Goal: Information Seeking & Learning: Find specific fact

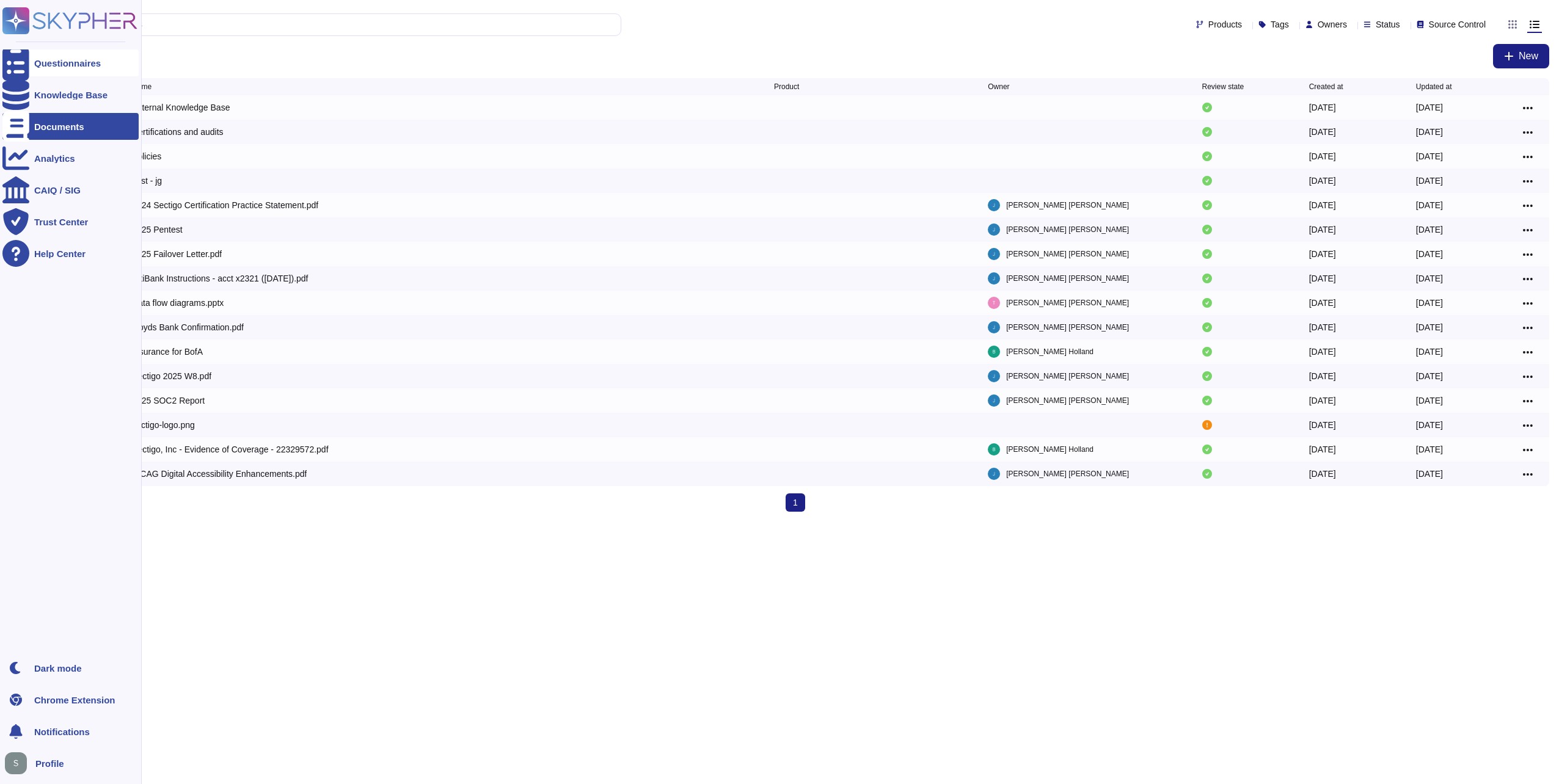
click at [74, 56] on div "Questionnaires" at bounding box center [71, 63] width 136 height 27
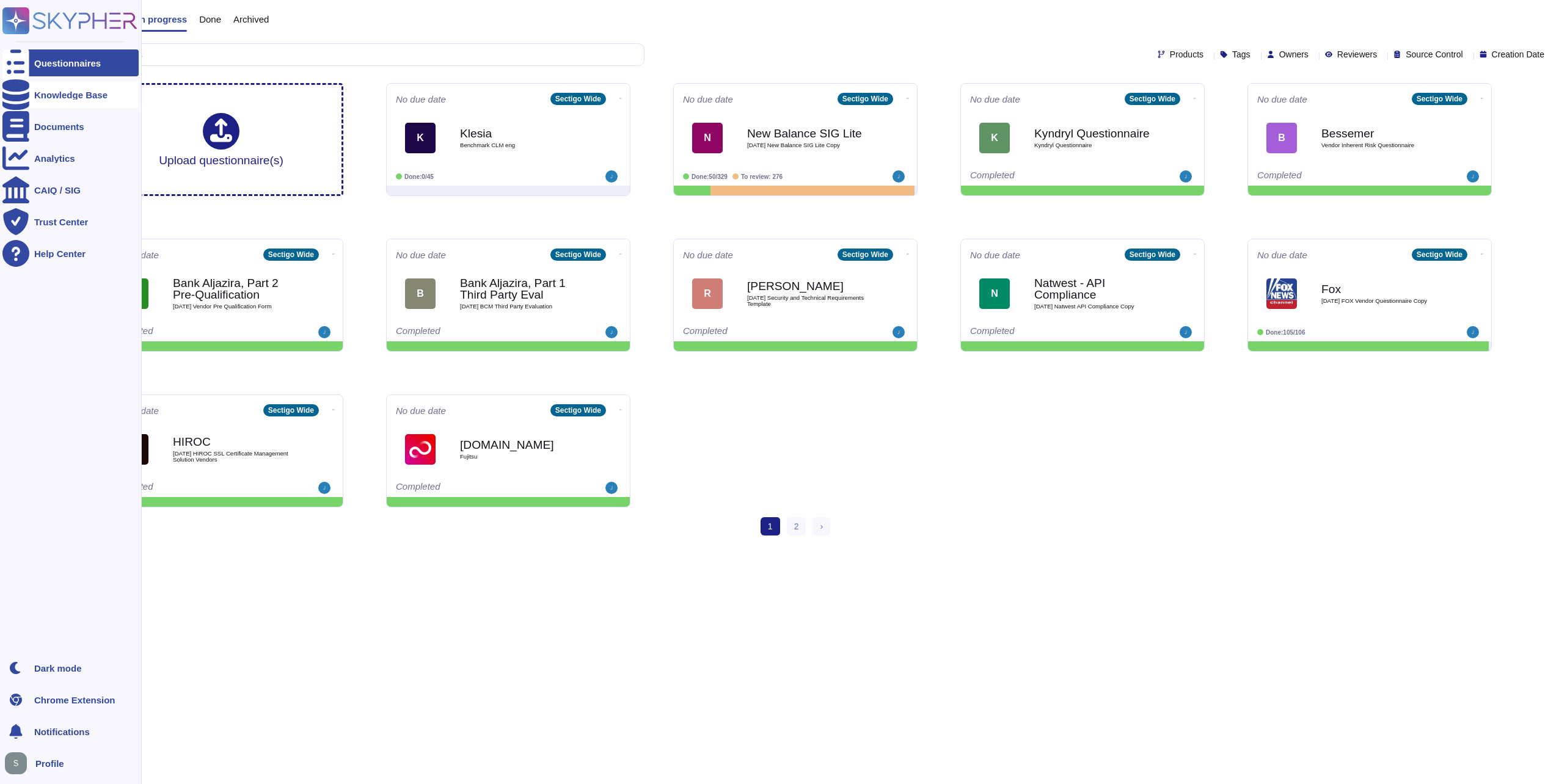
click at [70, 88] on div "Knowledge Base" at bounding box center [71, 94] width 136 height 27
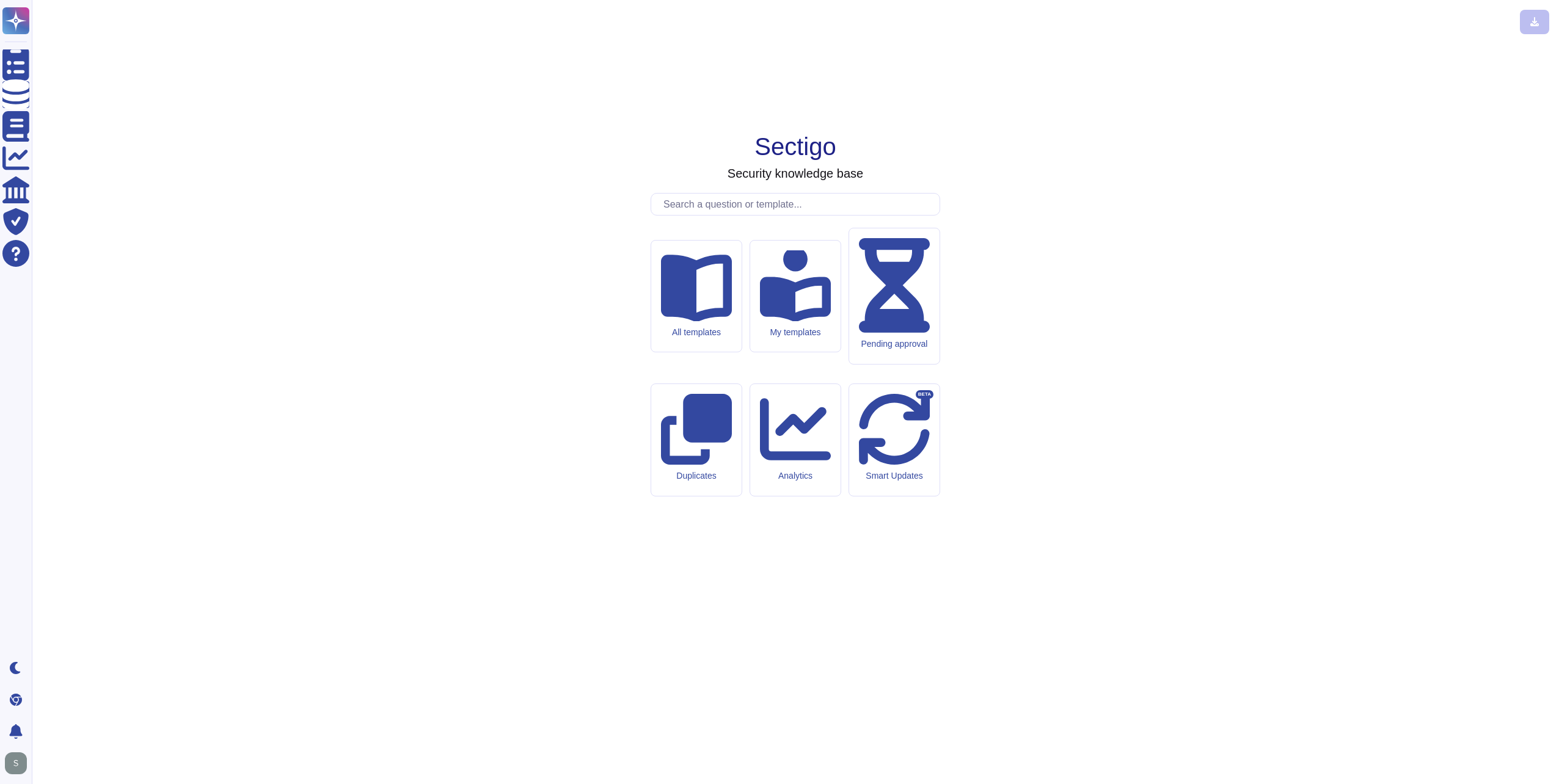
click at [793, 215] on input "text" at bounding box center [798, 204] width 283 height 22
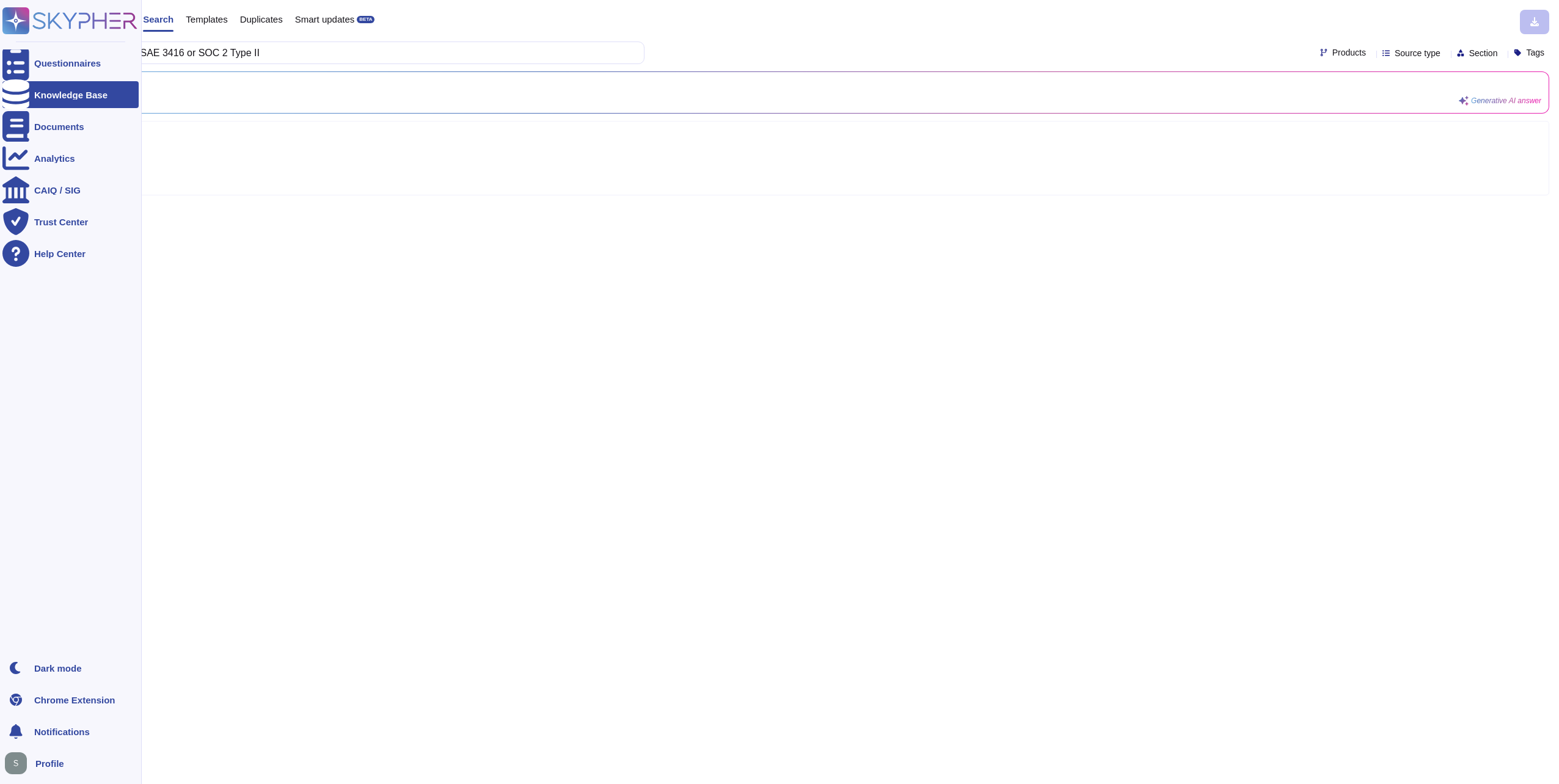
drag, startPoint x: 89, startPoint y: 52, endPoint x: 0, endPoint y: 55, distance: 89.1
click at [3, 55] on div "Questionnaires Knowledge Base Documents Analytics CAIQ / SIG Trust Center Help …" at bounding box center [779, 392] width 1559 height 784
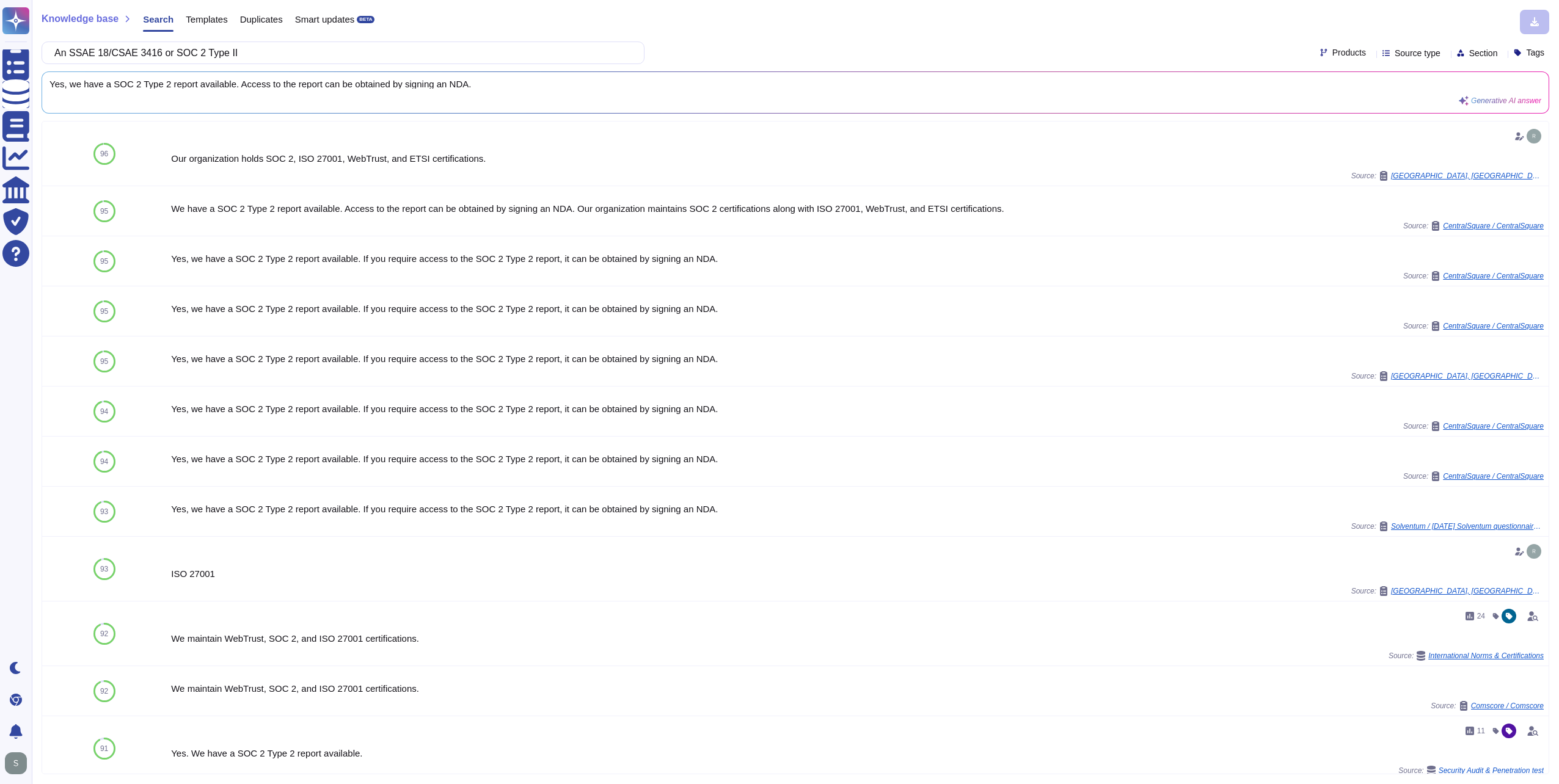
type input "An SSAE 18/CSAE 3416 or SOC 2 Type II"
